Goal: Task Accomplishment & Management: Use online tool/utility

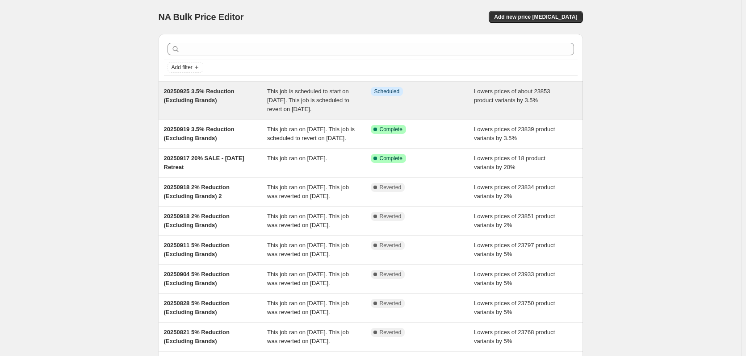
click at [417, 104] on div "Info Scheduled" at bounding box center [423, 100] width 104 height 27
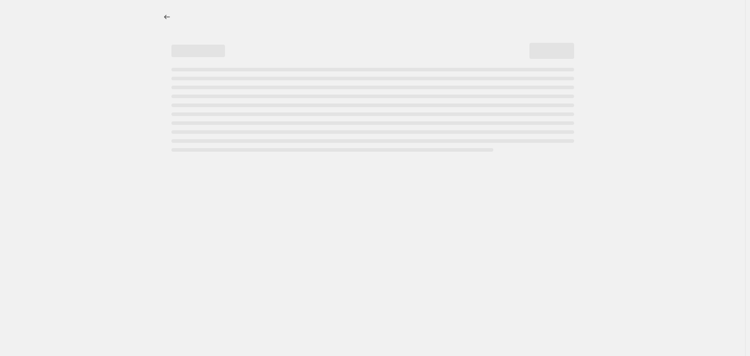
select select "percentage"
select select "no_change"
select select "not_equal"
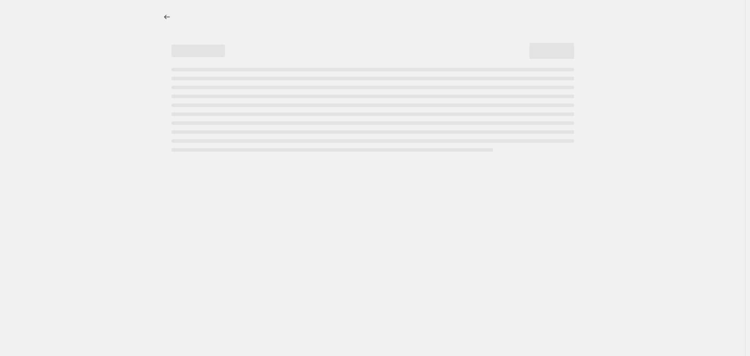
select select "not_equal"
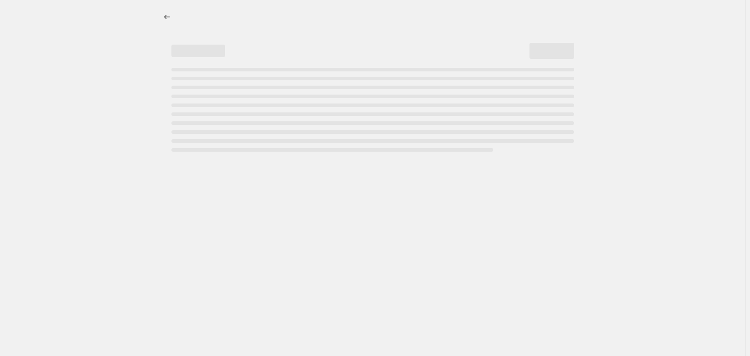
select select "not_equal"
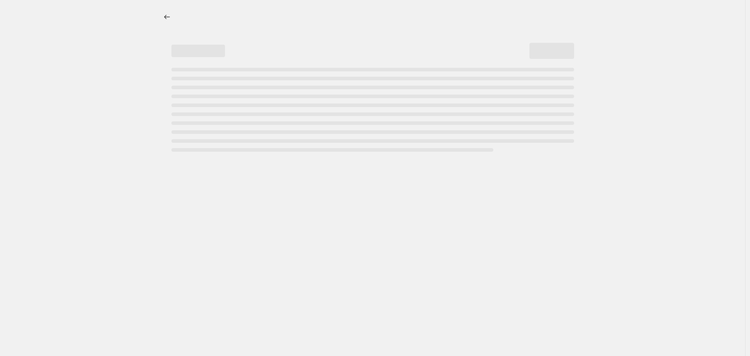
select select "not_equal"
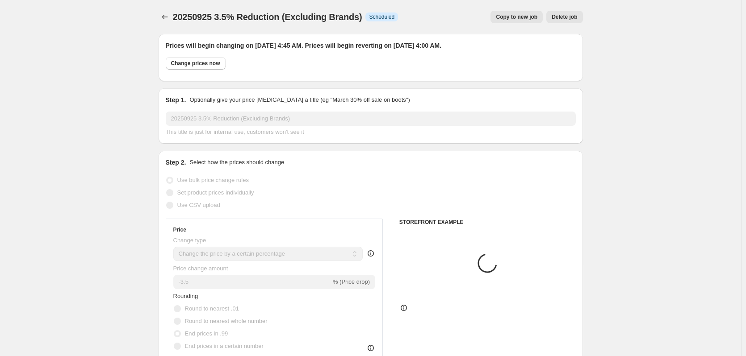
select select "vendor"
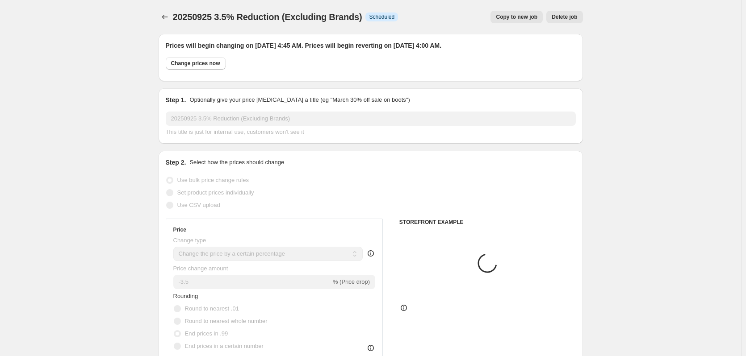
select select "vendor"
select select "product"
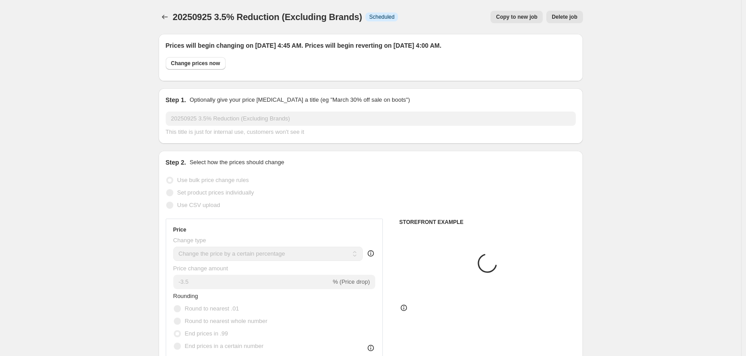
select select "product"
select select "tag"
